Goal: Navigation & Orientation: Find specific page/section

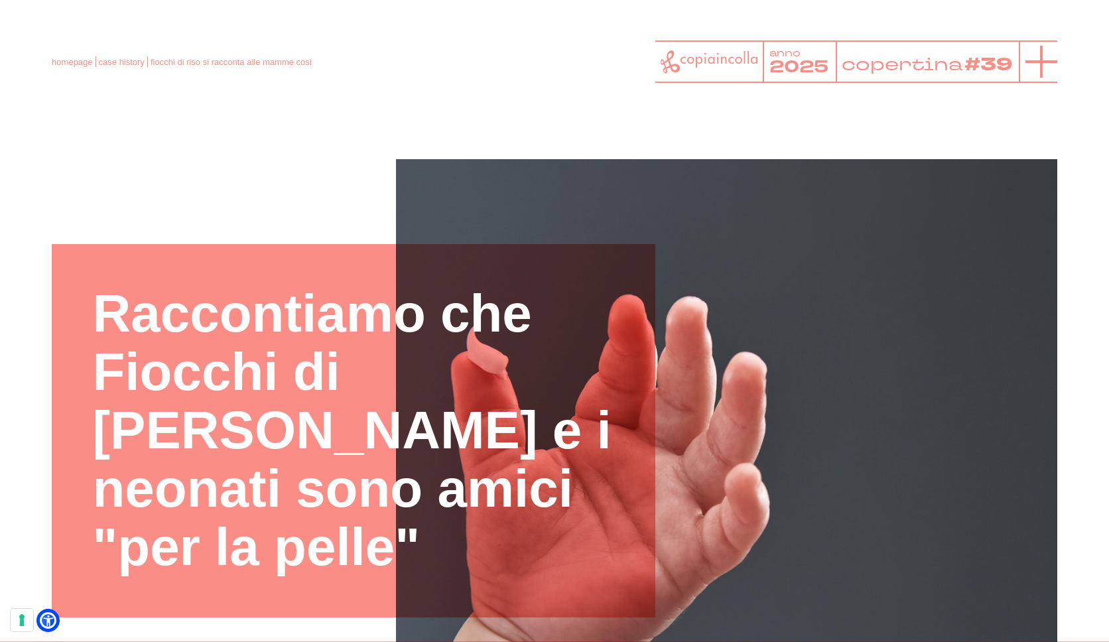
click at [1051, 62] on line at bounding box center [1041, 62] width 32 height 0
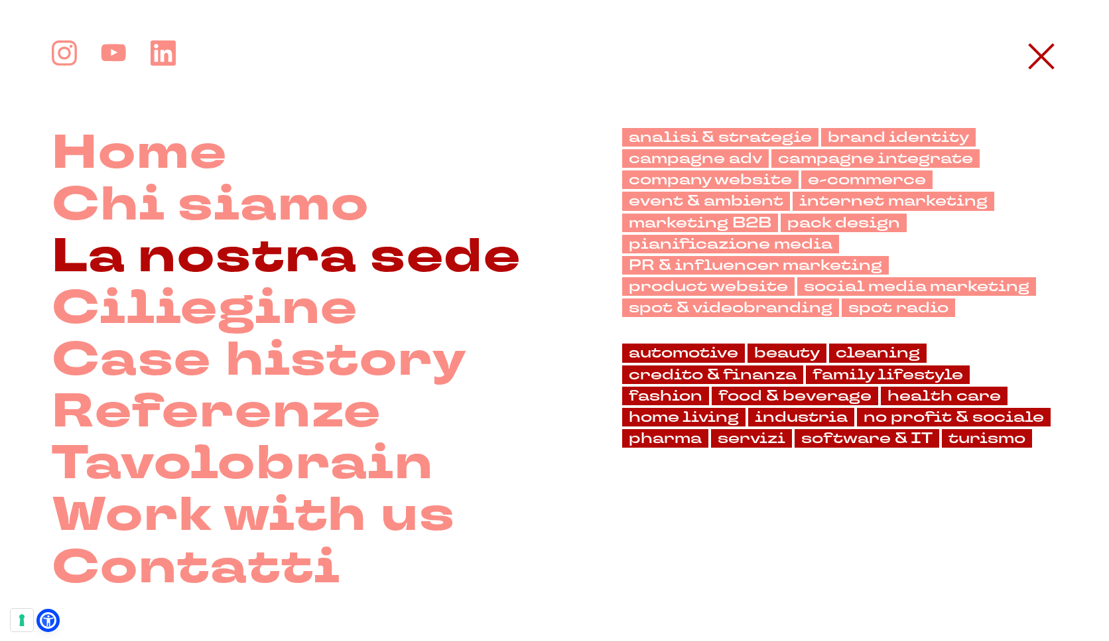
click at [273, 245] on link "La nostra sede" at bounding box center [286, 257] width 469 height 52
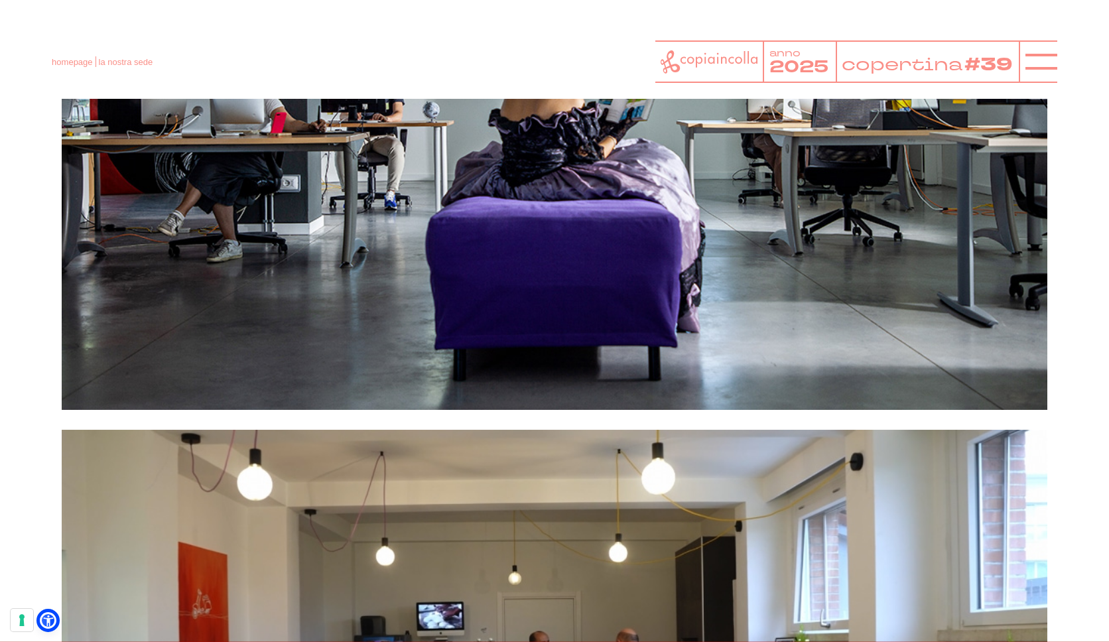
scroll to position [1995, 0]
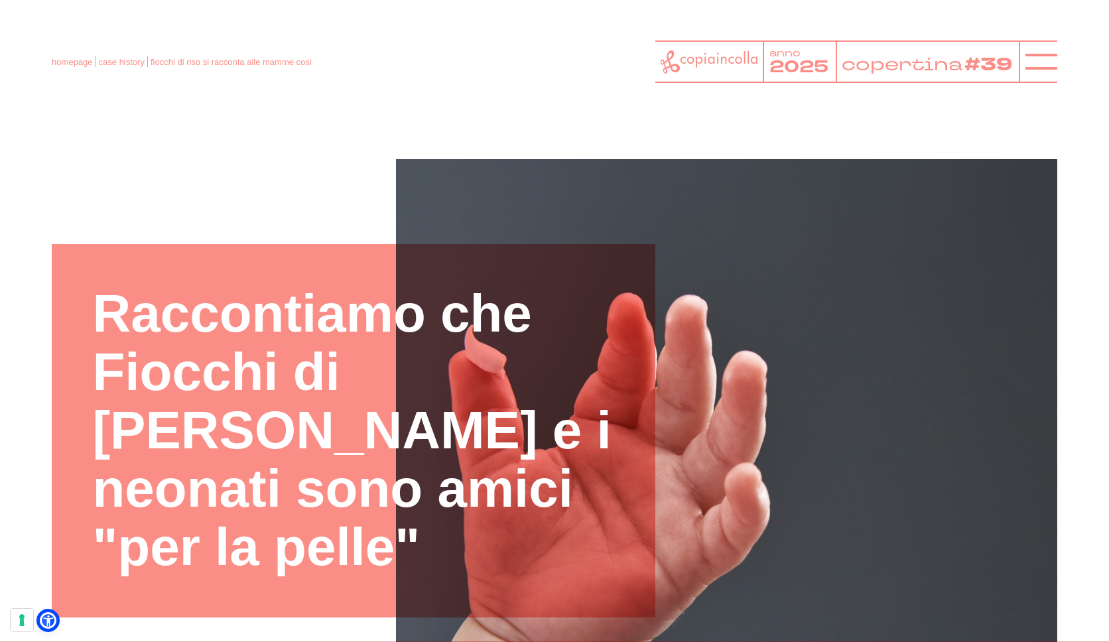
click at [734, 54] on icon at bounding box center [708, 61] width 97 height 23
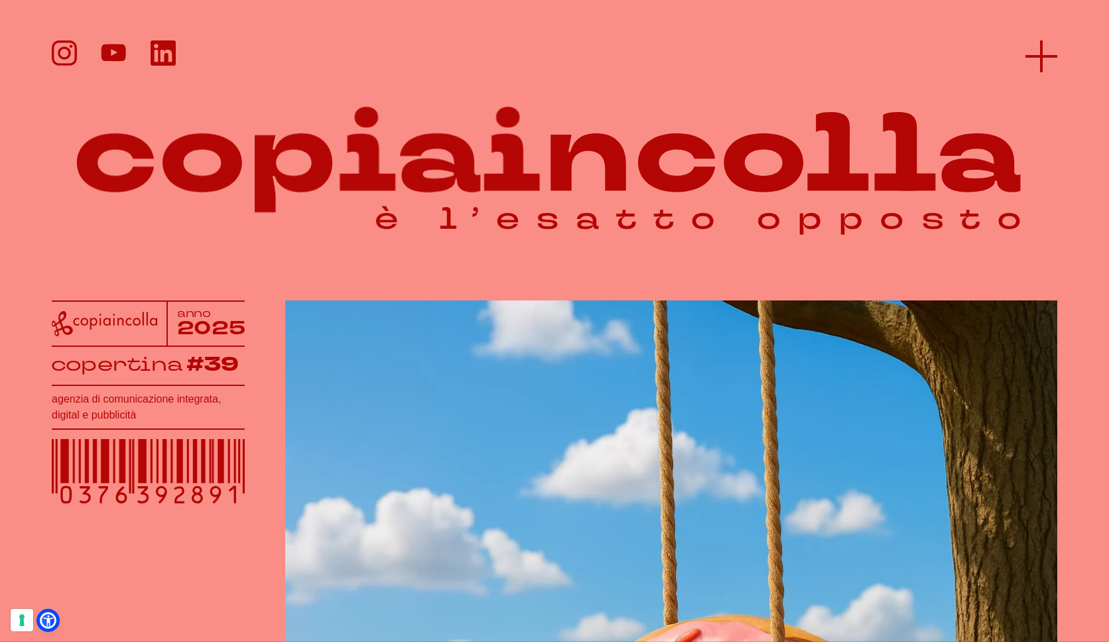
click at [1042, 56] on line at bounding box center [1041, 56] width 32 height 0
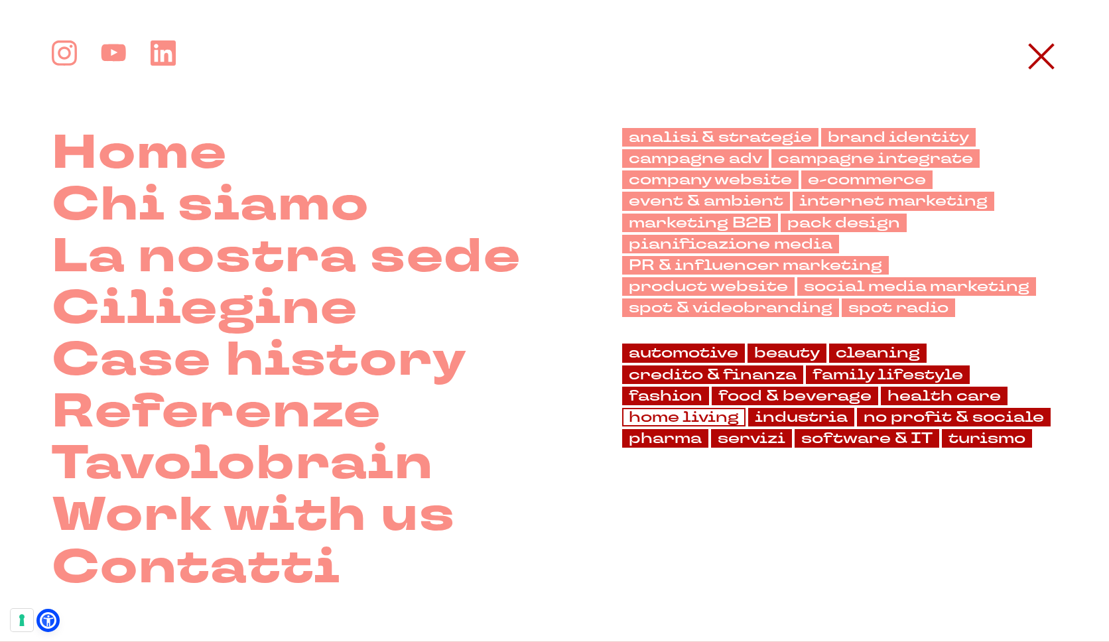
click at [745, 408] on link "home living" at bounding box center [683, 417] width 123 height 19
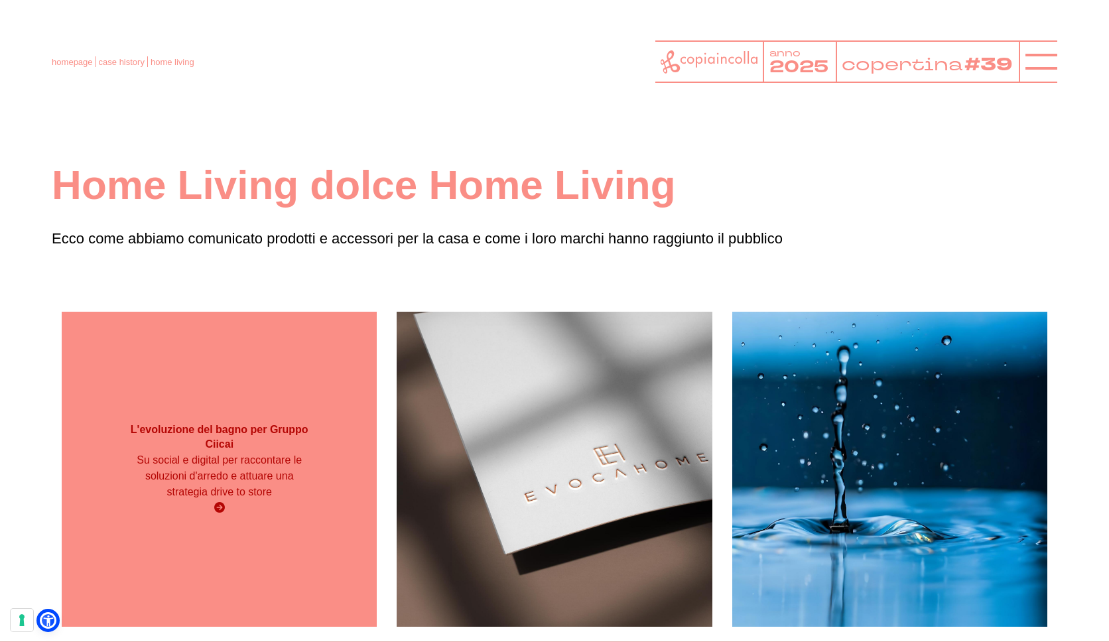
click at [156, 519] on div "L'evoluzione del bagno per Gruppo Ciicai Su social e digital per raccontare le …" at bounding box center [219, 469] width 315 height 107
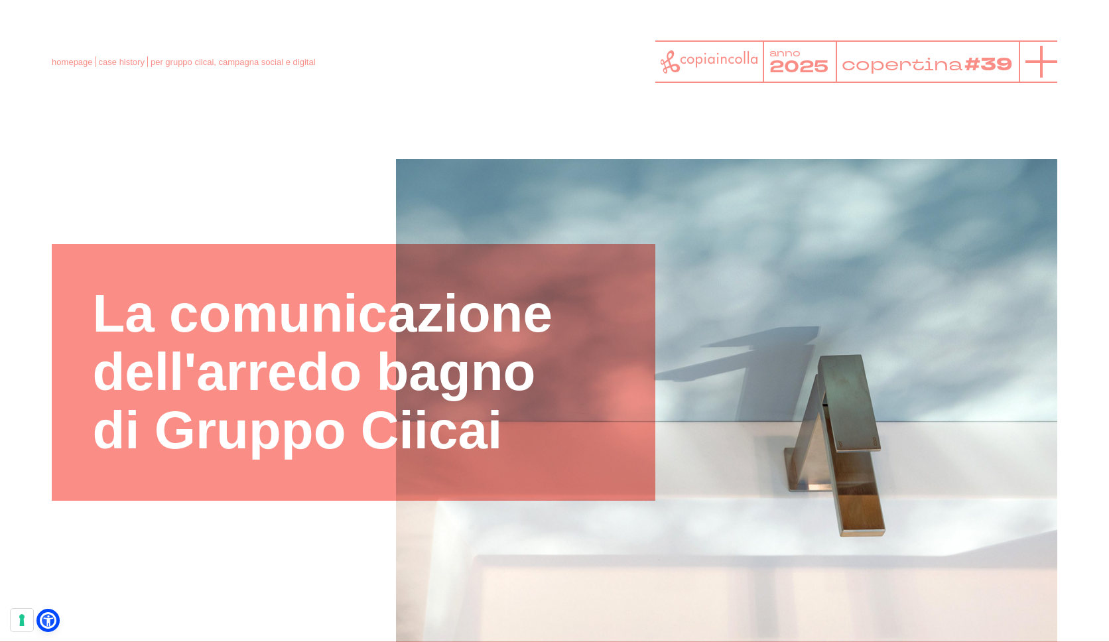
click at [1054, 59] on icon at bounding box center [1041, 62] width 32 height 32
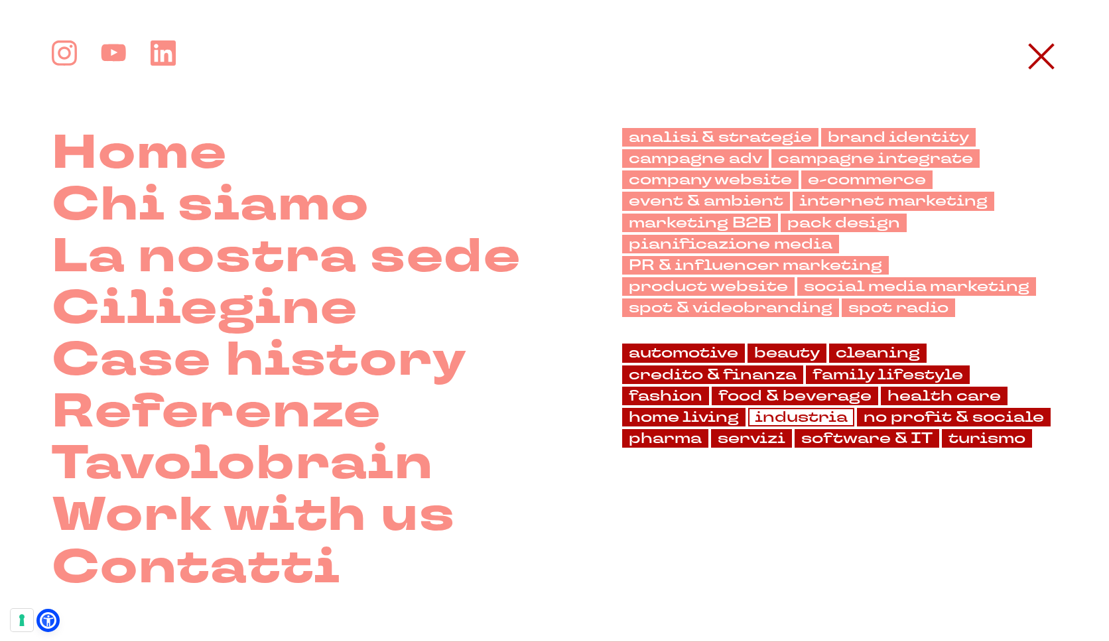
click at [748, 420] on link "industria" at bounding box center [801, 417] width 106 height 19
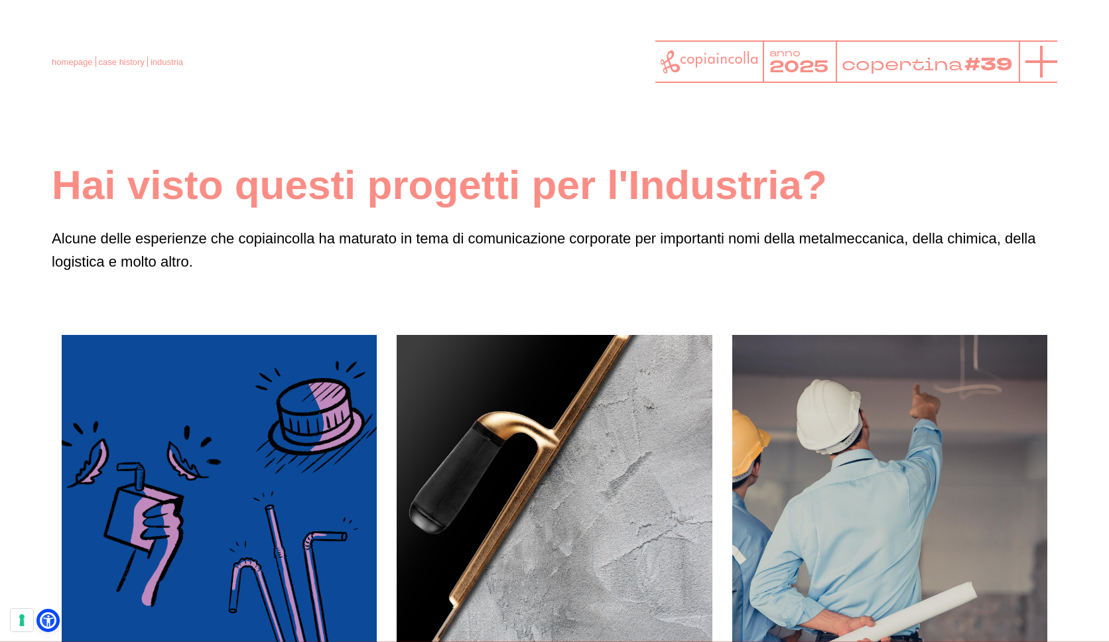
click at [1052, 52] on icon at bounding box center [1041, 62] width 32 height 32
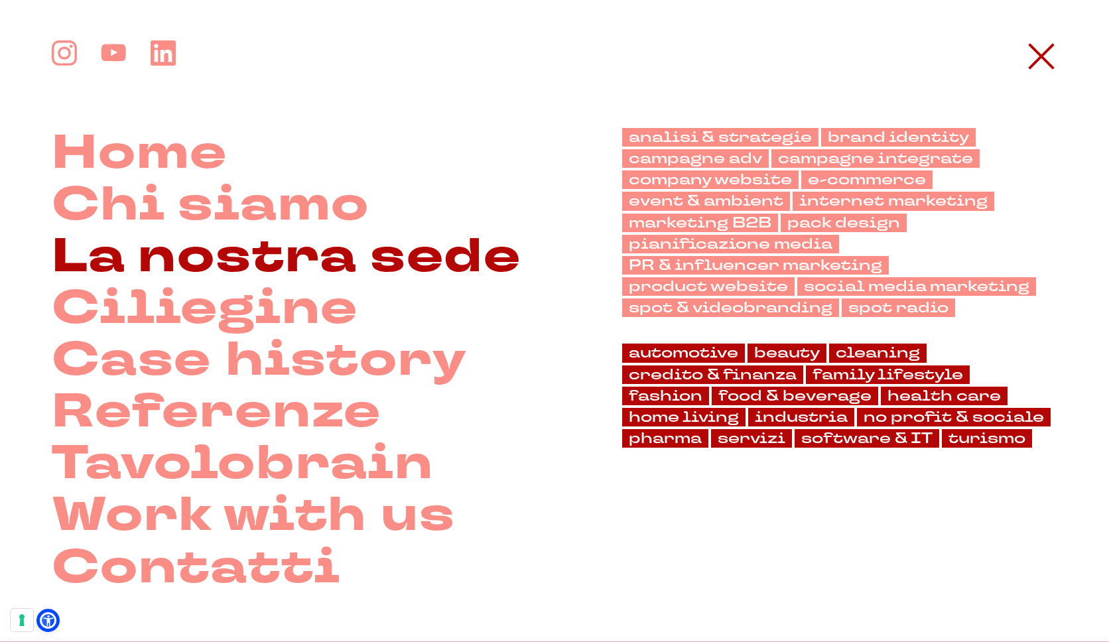
click at [328, 251] on link "La nostra sede" at bounding box center [286, 257] width 469 height 52
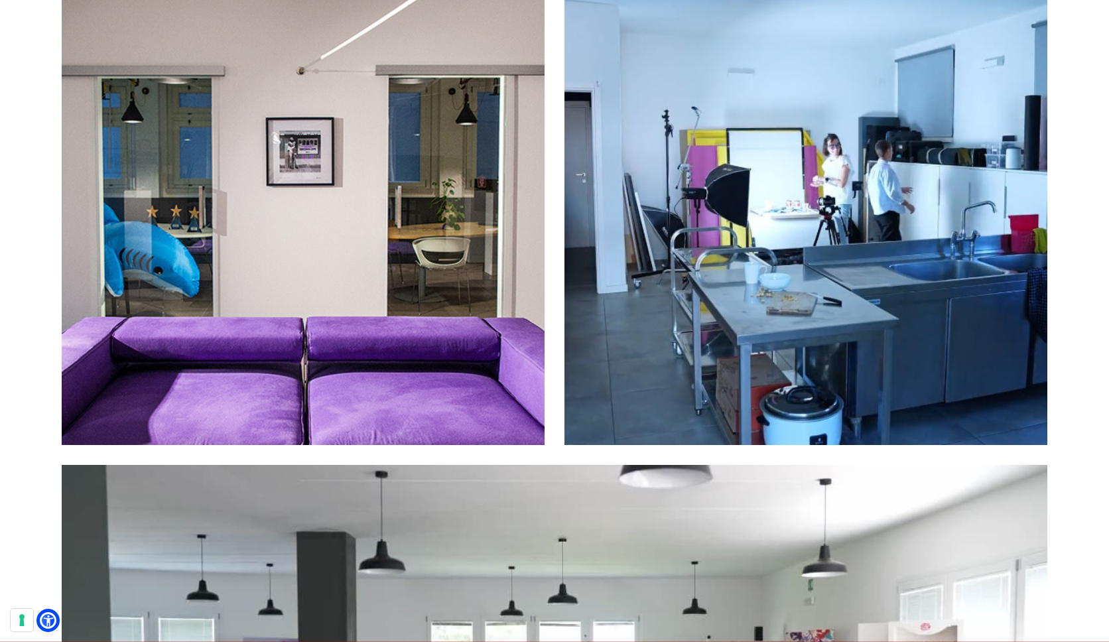
scroll to position [4693, 0]
